Goal: Use online tool/utility: Utilize a website feature to perform a specific function

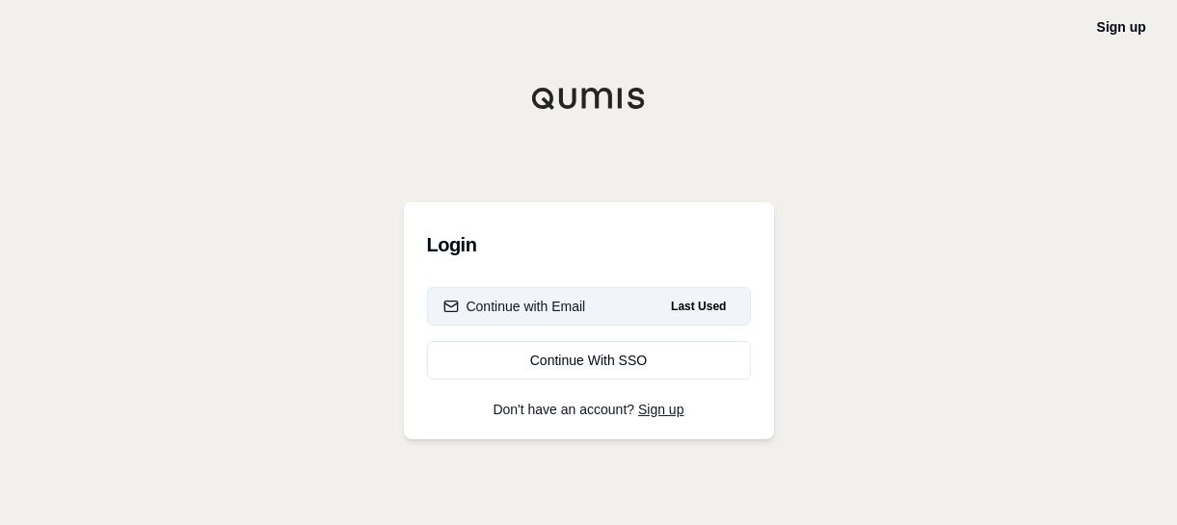
click at [515, 298] on div "Continue with Email" at bounding box center [514, 306] width 143 height 19
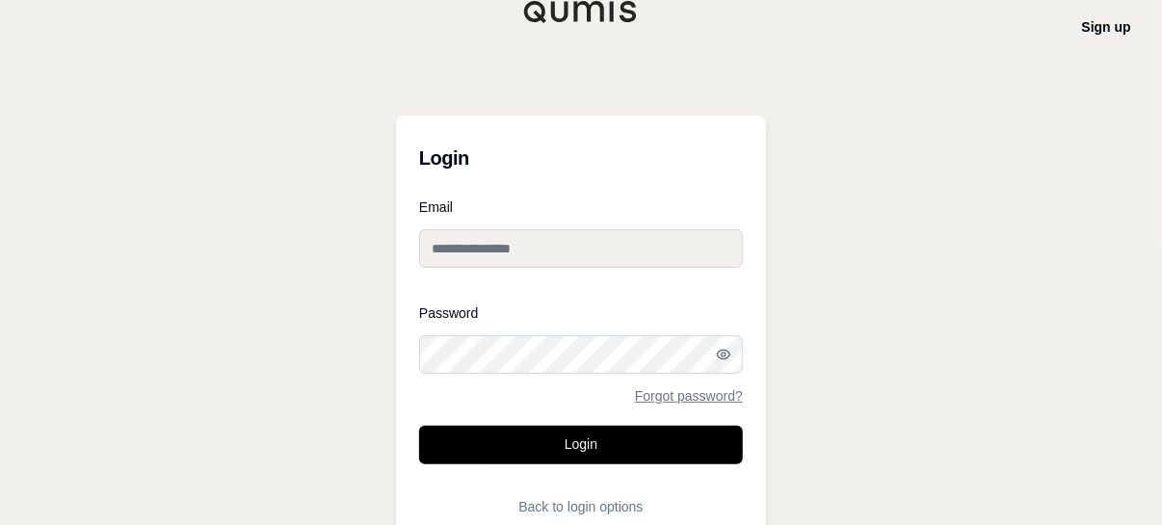
click at [509, 237] on input "Email" at bounding box center [581, 248] width 324 height 39
type input "**********"
click at [490, 333] on div "Password Forgot password?" at bounding box center [581, 354] width 324 height 96
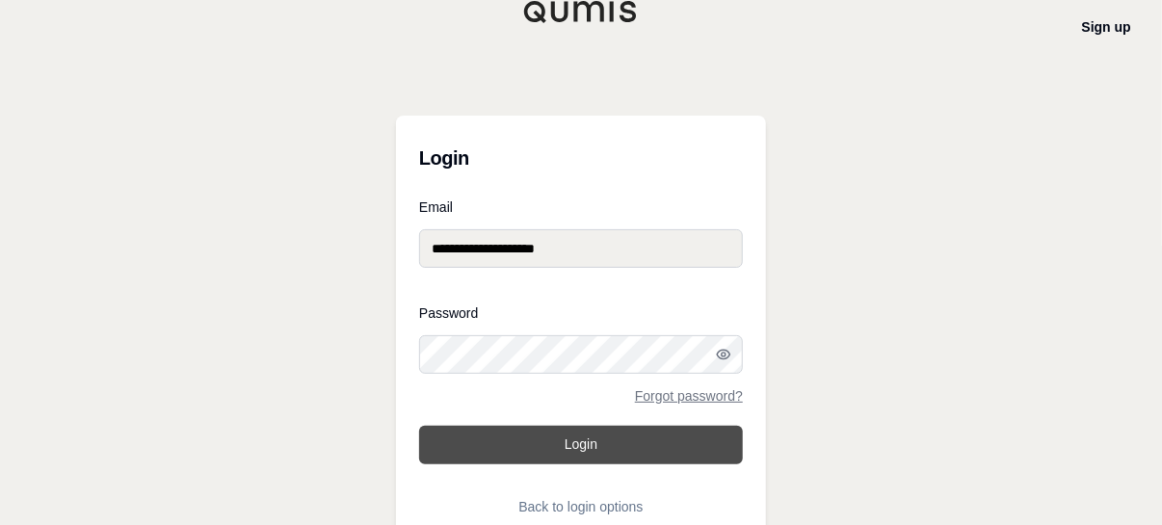
click at [616, 449] on button "Login" at bounding box center [581, 445] width 324 height 39
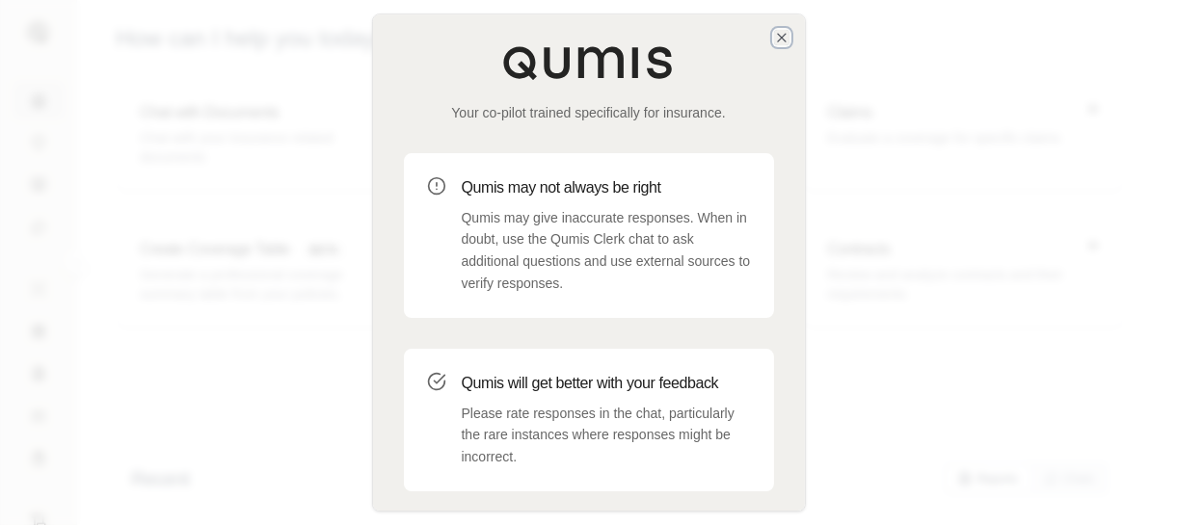
click at [785, 40] on icon "button" at bounding box center [781, 37] width 15 height 15
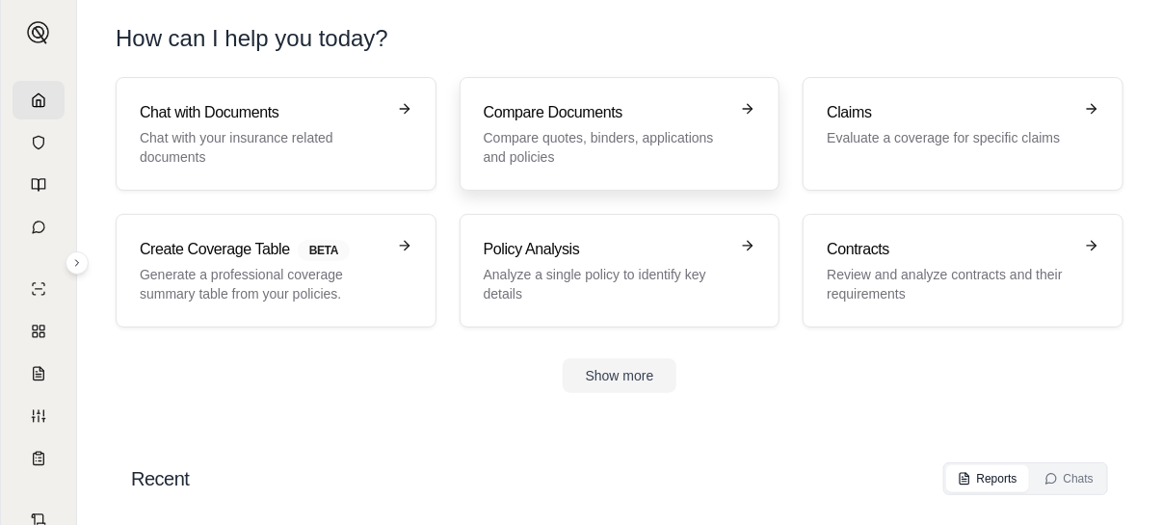
click at [593, 112] on h3 "Compare Documents" at bounding box center [607, 112] width 246 height 23
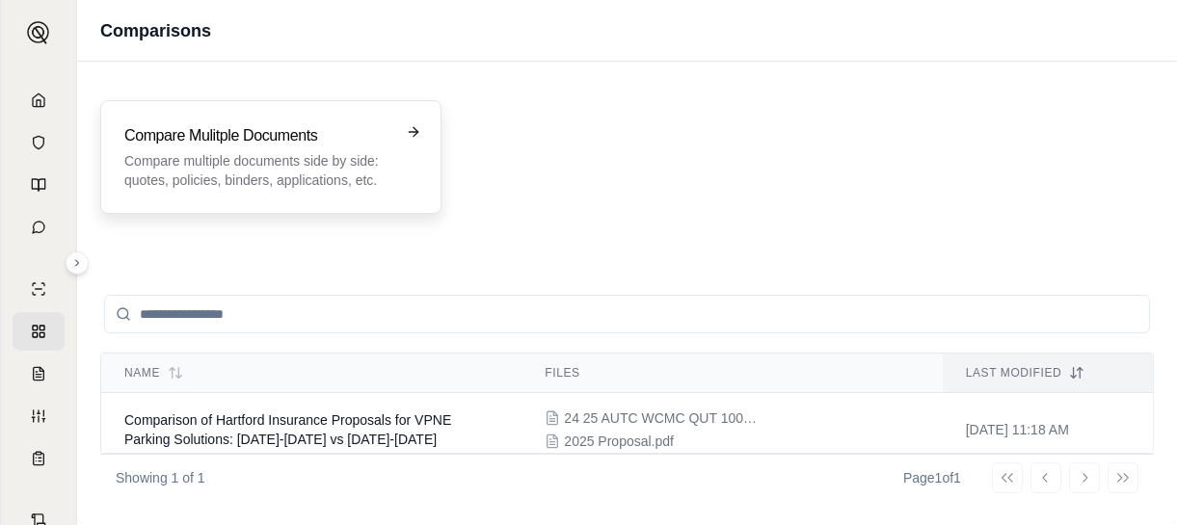
click at [198, 168] on p "Compare multiple documents side by side: quotes, policies, binders, application…" at bounding box center [257, 170] width 266 height 39
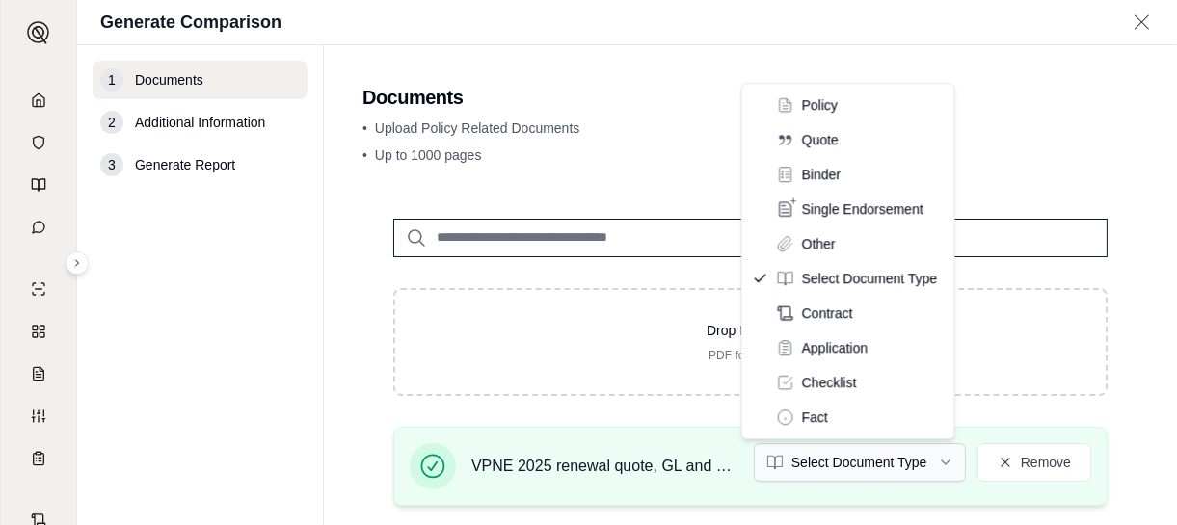
click at [907, 458] on html "A Generate Comparison 1 Documents 2 Additional Information 3 Generate Report Do…" at bounding box center [588, 262] width 1177 height 525
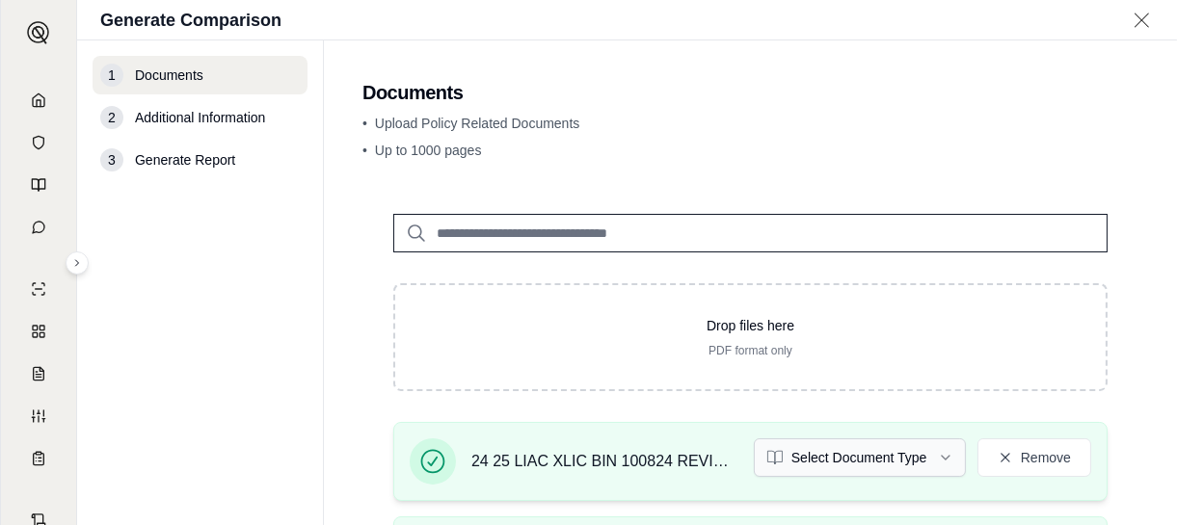
click at [864, 458] on html "A Generate Comparison 1 Documents 2 Additional Information 3 Generate Report Do…" at bounding box center [588, 262] width 1177 height 525
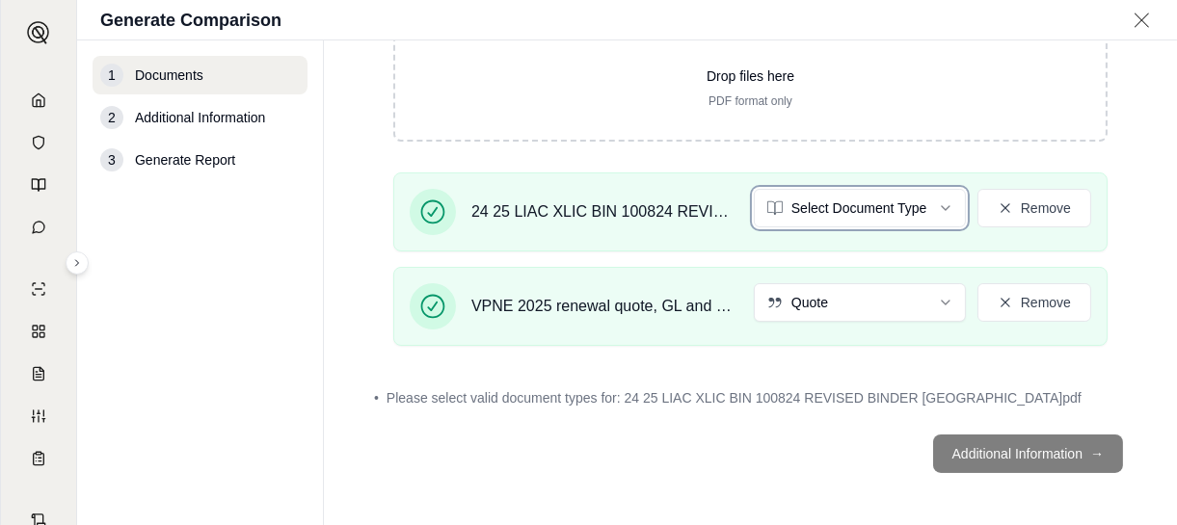
scroll to position [195, 0]
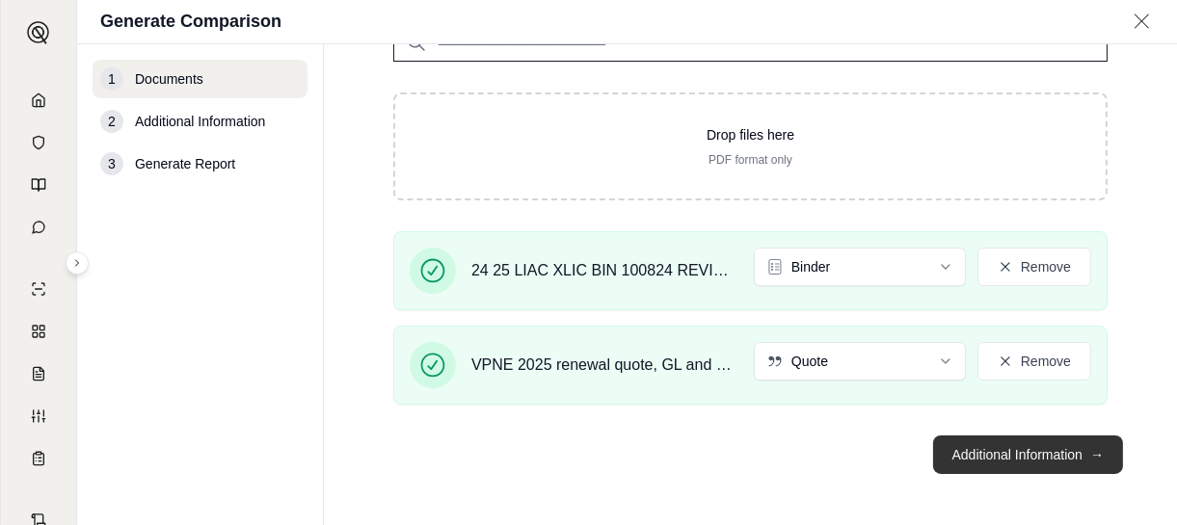
click at [1070, 455] on button "Additional Information →" at bounding box center [1028, 455] width 190 height 39
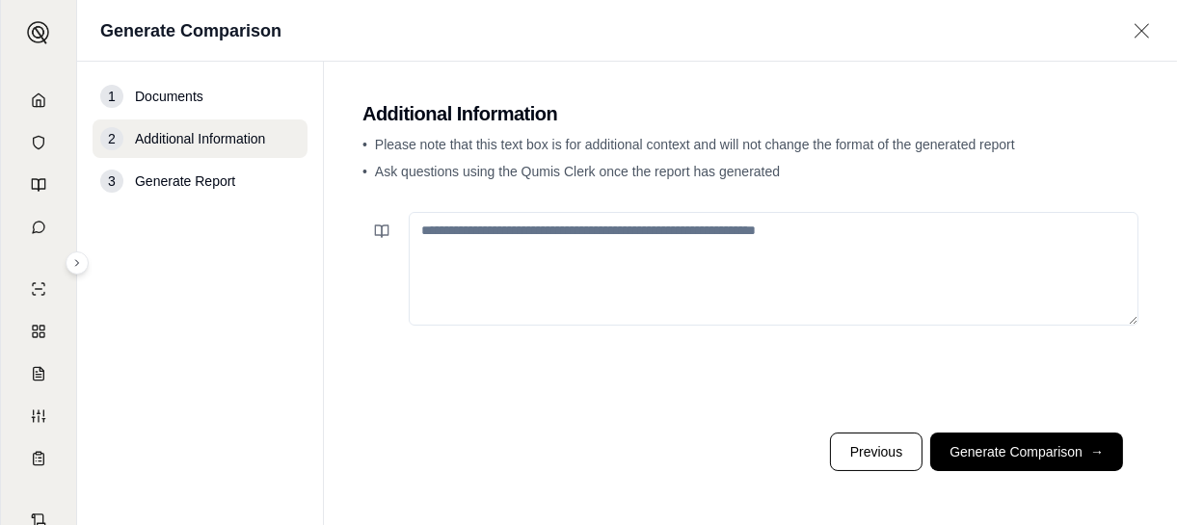
click at [508, 230] on textarea at bounding box center [773, 269] width 729 height 114
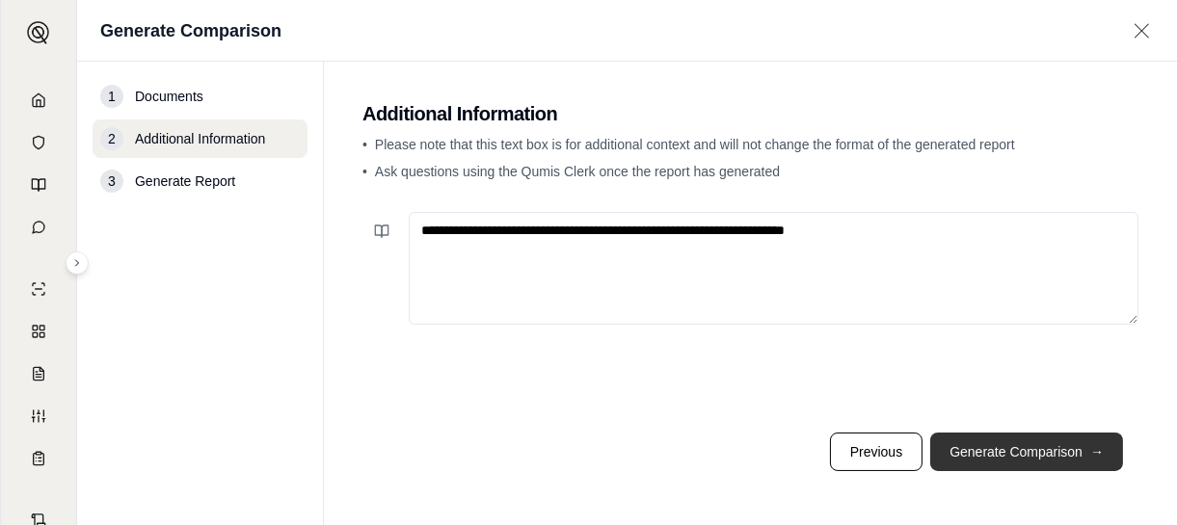
type textarea "**********"
click at [1003, 449] on button "Generate Comparison →" at bounding box center [1026, 452] width 193 height 39
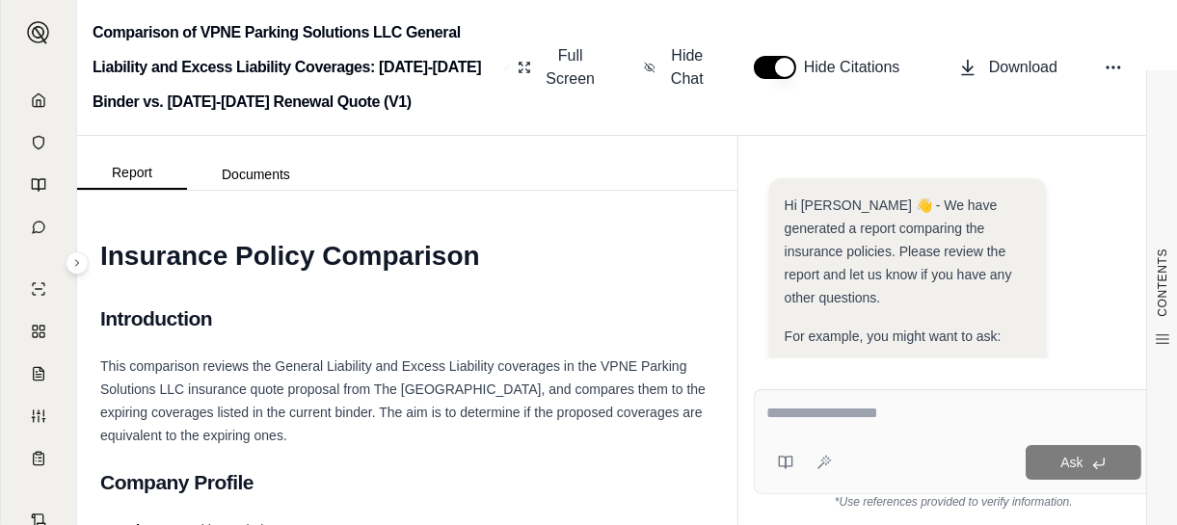
scroll to position [550, 0]
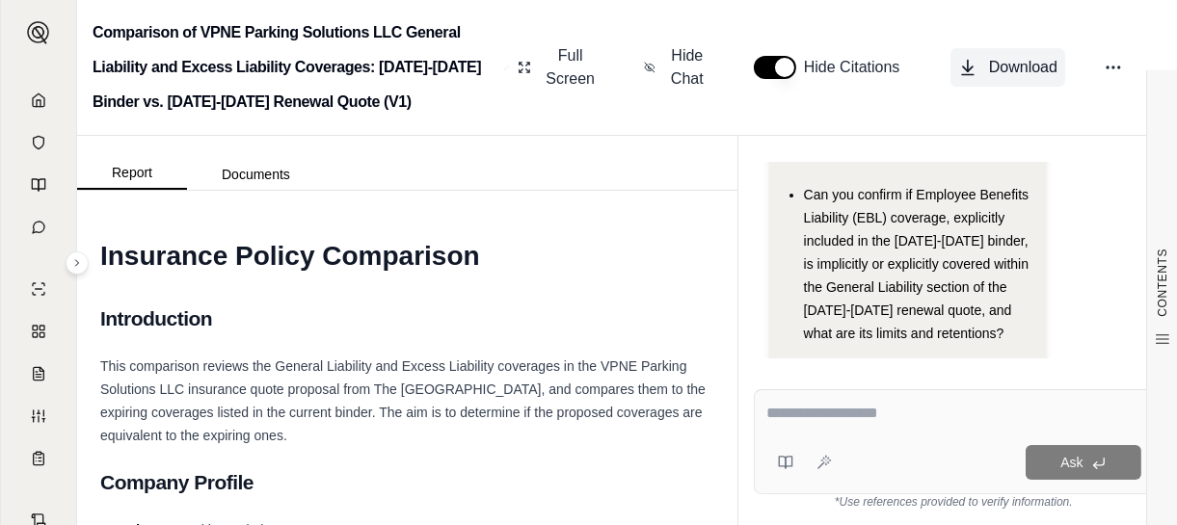
click at [1005, 71] on span "Download" at bounding box center [1023, 67] width 68 height 23
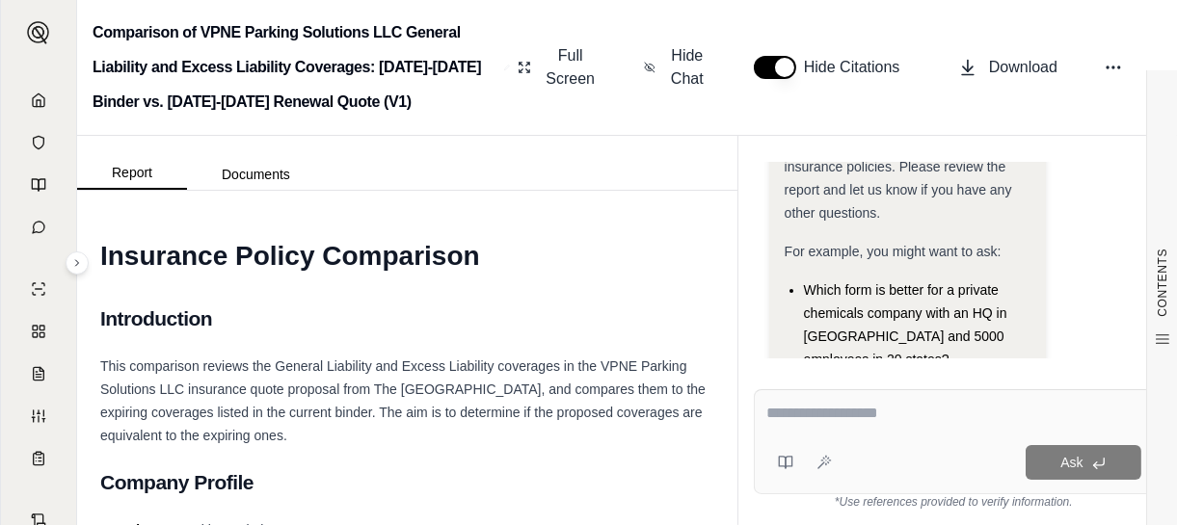
scroll to position [193, 0]
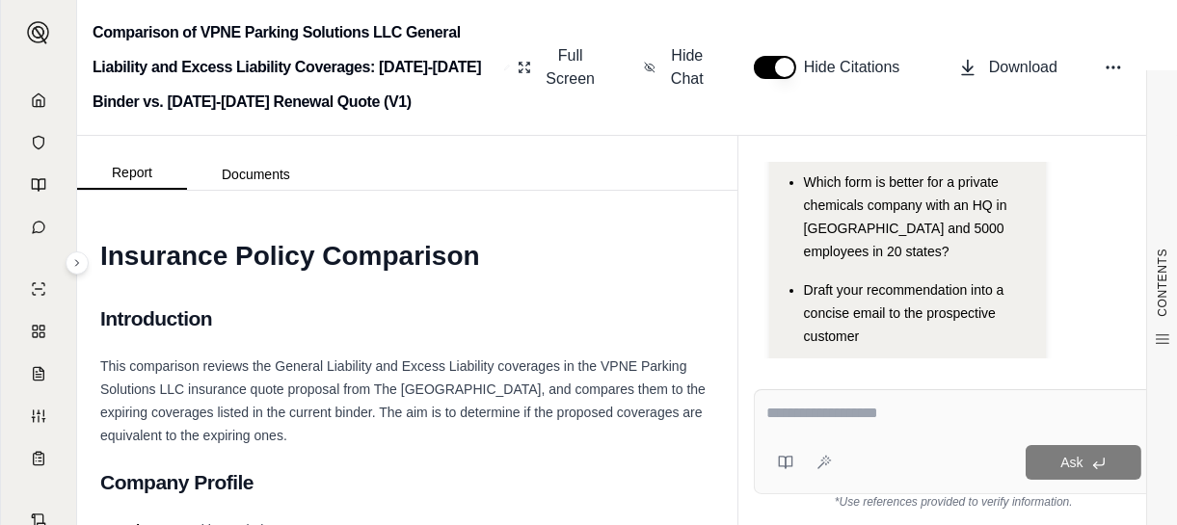
click at [803, 425] on textarea at bounding box center [953, 413] width 375 height 23
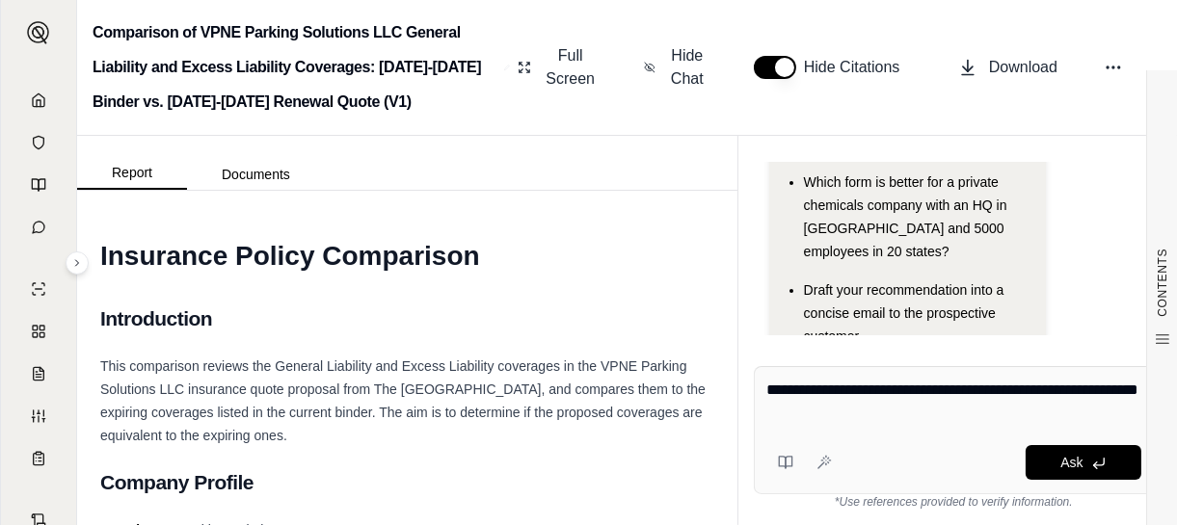
type textarea "**********"
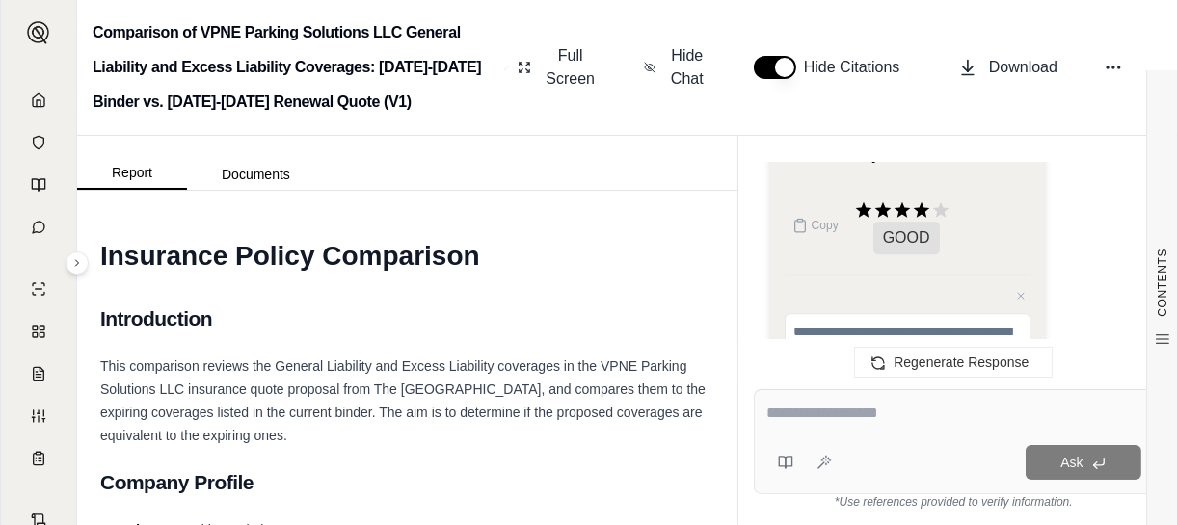
scroll to position [7833, 0]
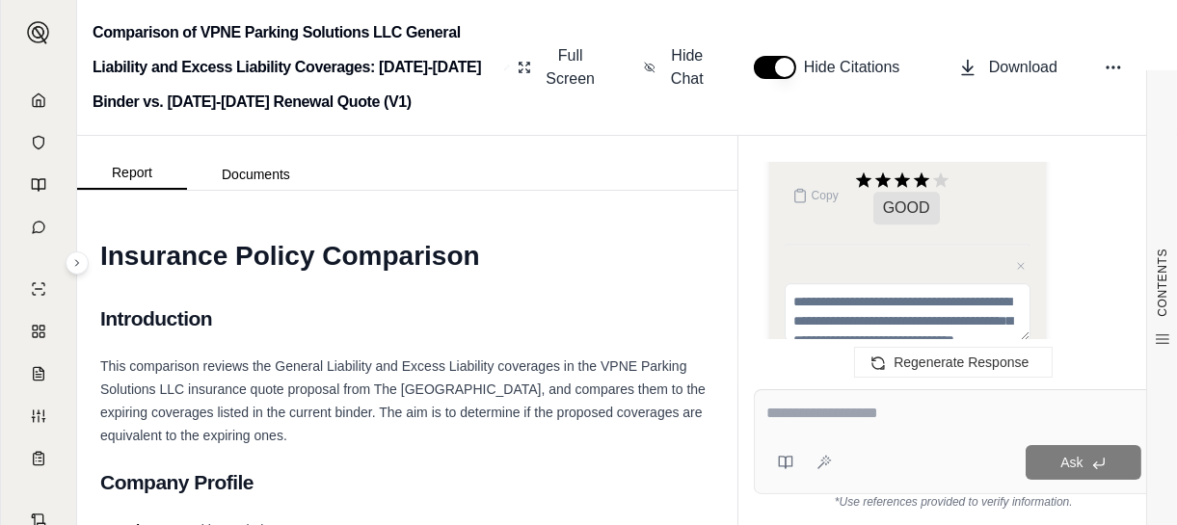
click at [769, 412] on textarea at bounding box center [953, 413] width 375 height 23
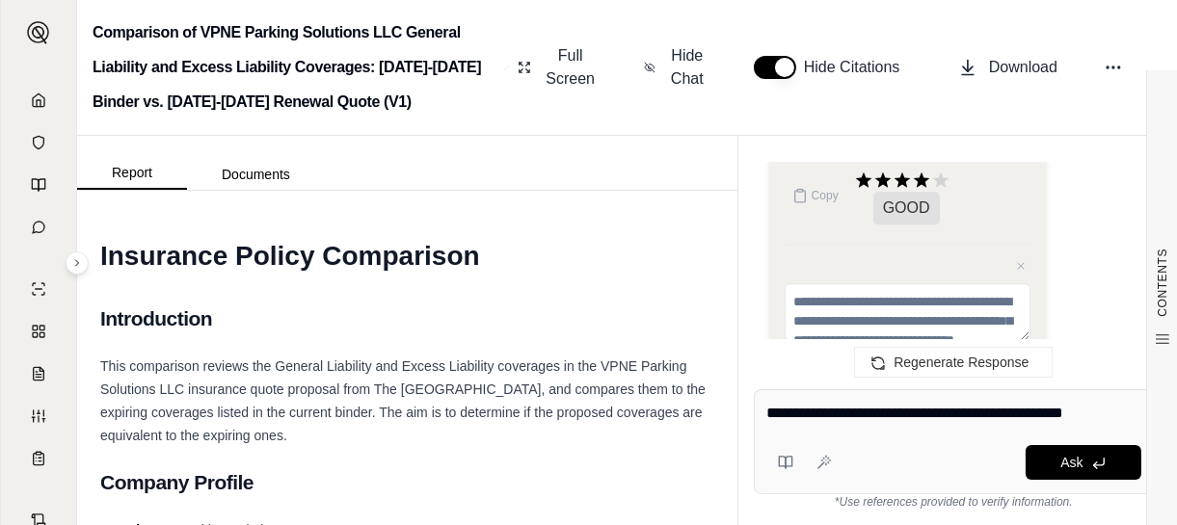
type textarea "**********"
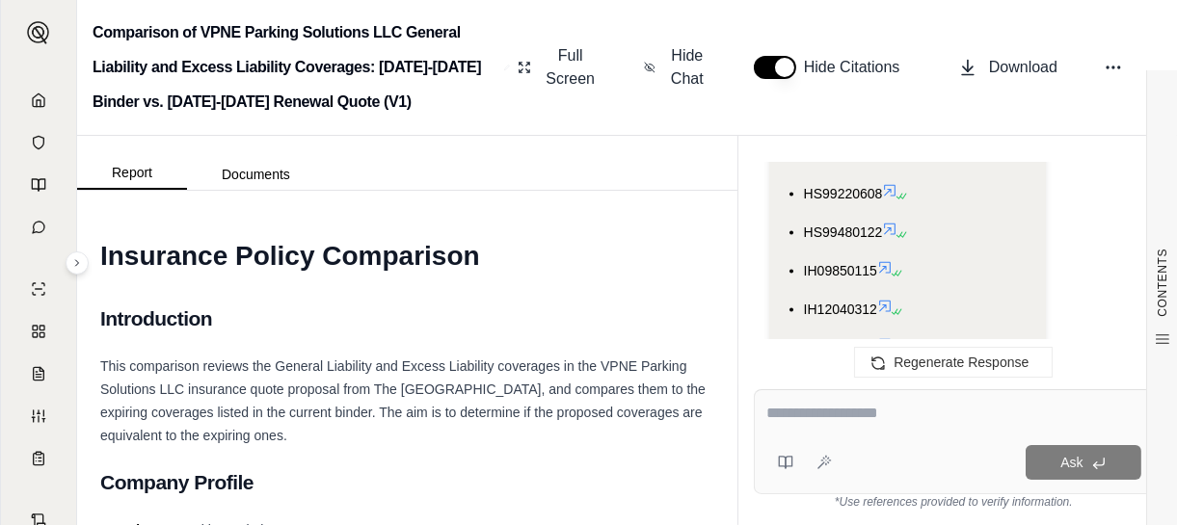
scroll to position [13720, 0]
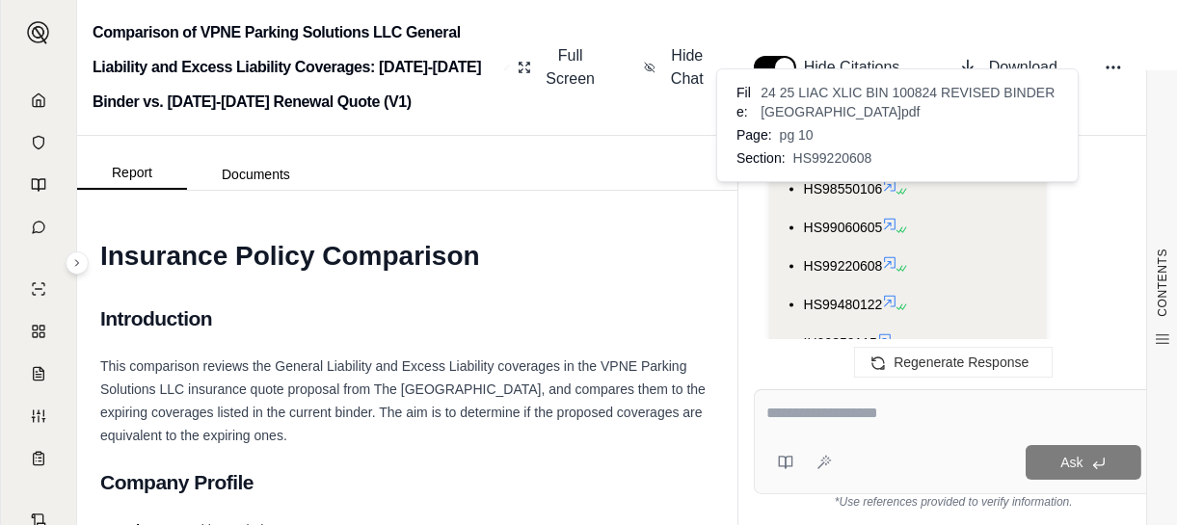
click at [905, 263] on icon at bounding box center [903, 269] width 12 height 12
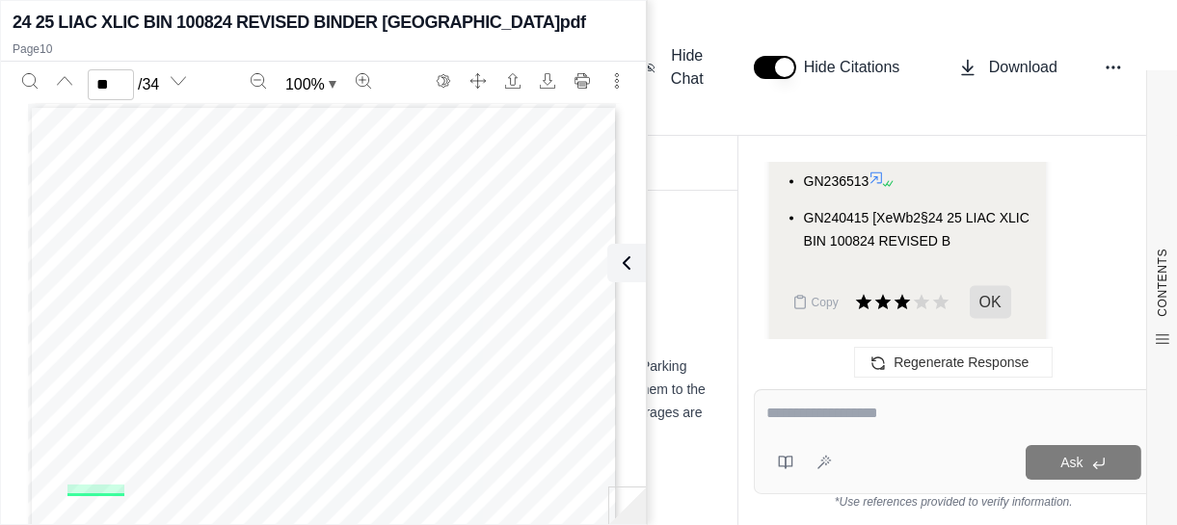
scroll to position [14376, 0]
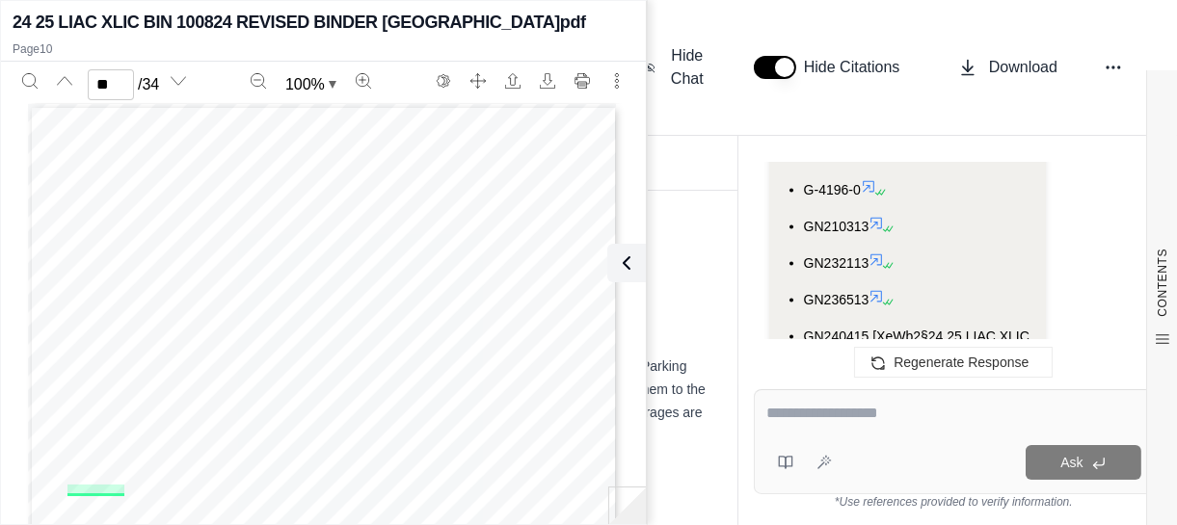
click at [823, 329] on span "GN240415 [XeWb2§24 25 LIAC XLIC BIN 100824 REVISED B" at bounding box center [916, 348] width 225 height 39
click at [800, 251] on ul "G-3061(01-97) G-3318-6 G-3418-0 G-4196-0 GN210313 GN232113 GN236513 GN240415 [X…" at bounding box center [907, 219] width 247 height 303
click at [891, 329] on span "GN240415 [XeWb2§24 25 LIAC XLIC BIN 100824 REVISED B" at bounding box center [916, 348] width 225 height 39
click at [951, 325] on li "GN240415 [XeWb2§24 25 LIAC XLIC BIN 100824 REVISED B" at bounding box center [917, 348] width 227 height 46
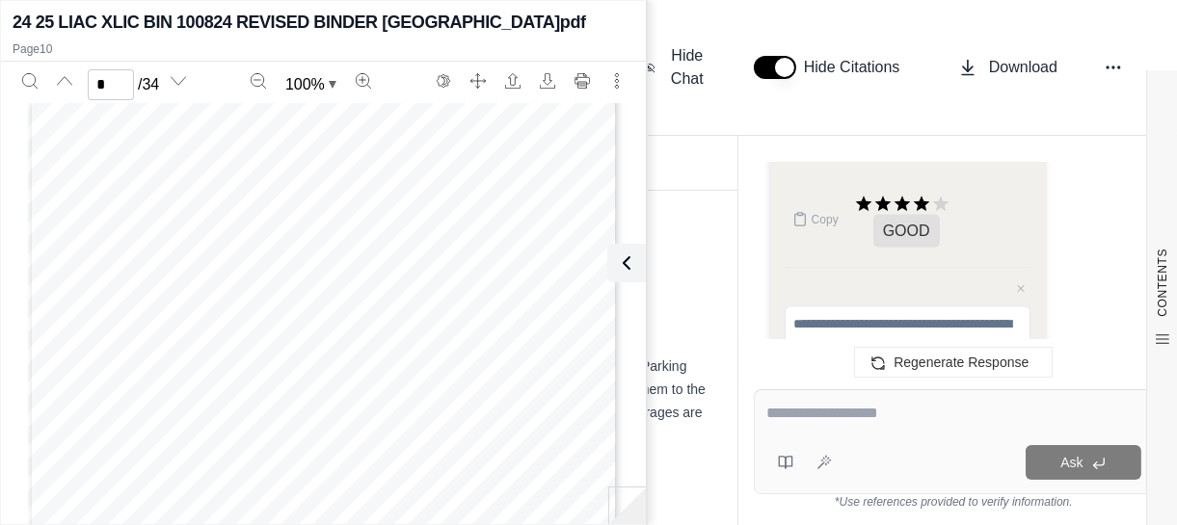
scroll to position [6302, 0]
type input "**"
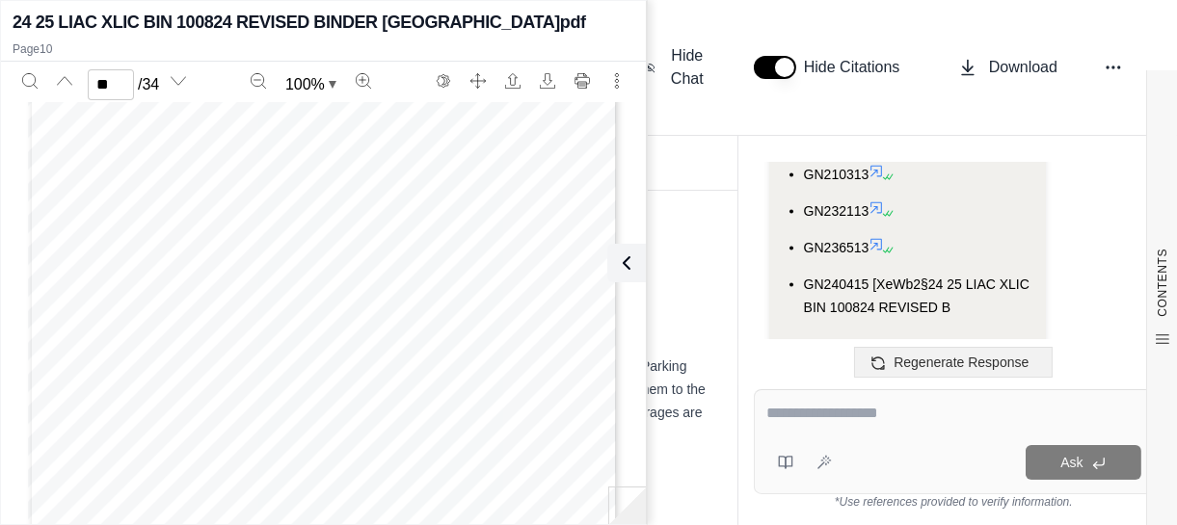
scroll to position [14428, 0]
